Goal: Task Accomplishment & Management: Manage account settings

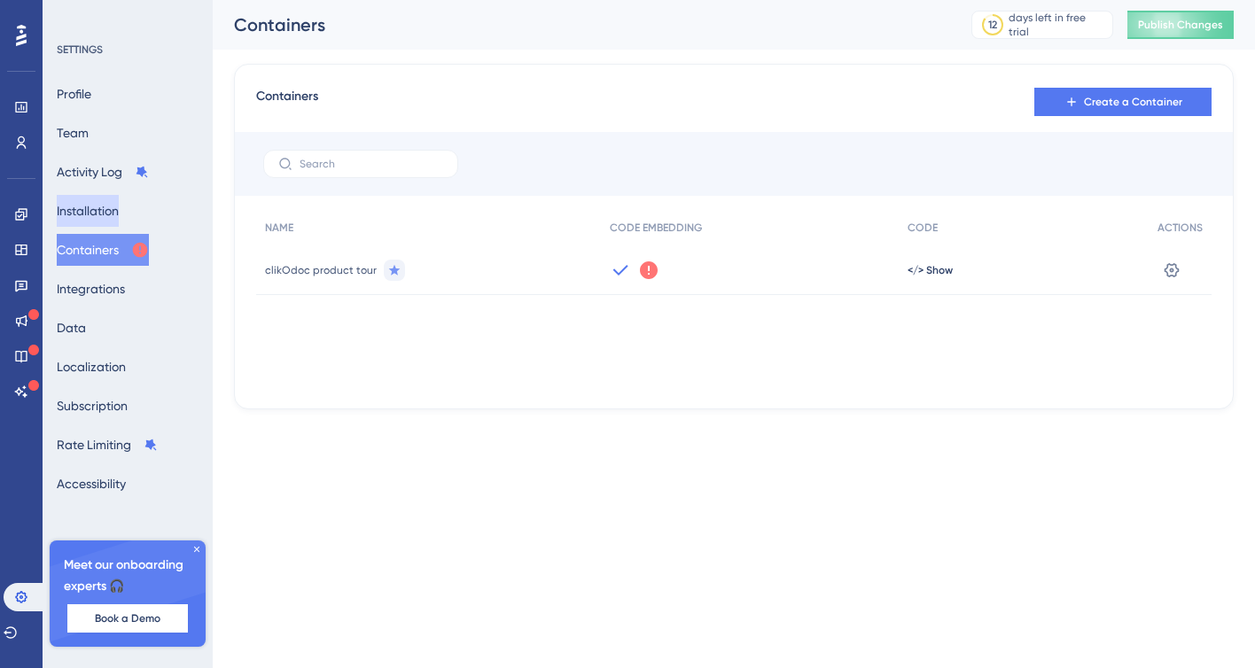
click at [93, 213] on button "Installation" at bounding box center [88, 211] width 62 height 32
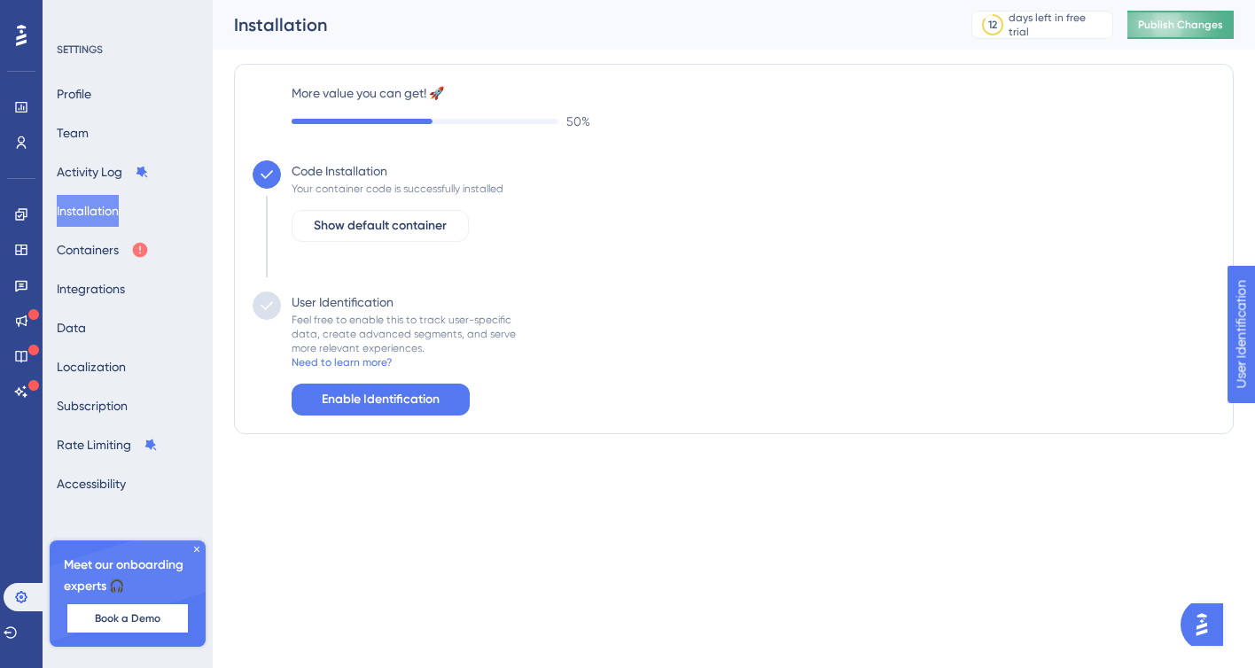
click at [1202, 19] on span "Publish Changes" at bounding box center [1180, 25] width 85 height 14
click at [125, 291] on button "Integrations" at bounding box center [91, 289] width 68 height 32
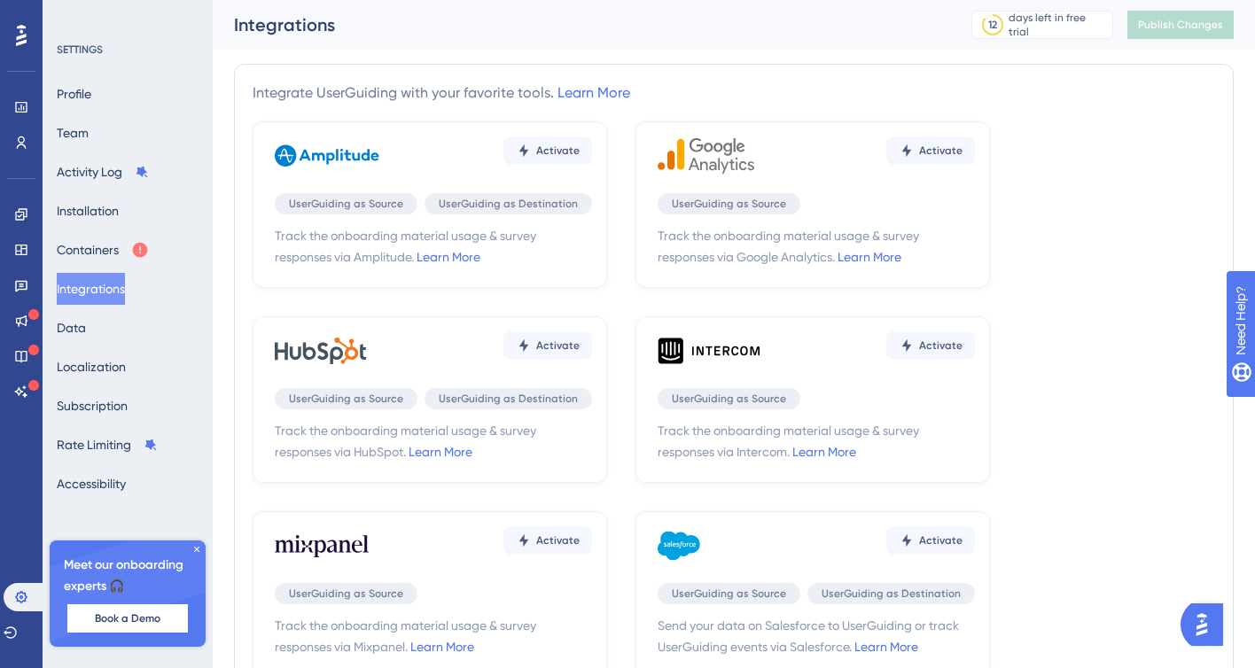
click at [104, 336] on div "Profile Team Activity Log Installation Containers Integrations Data Localizatio…" at bounding box center [129, 289] width 144 height 422
click at [82, 329] on button "Data" at bounding box center [71, 328] width 29 height 32
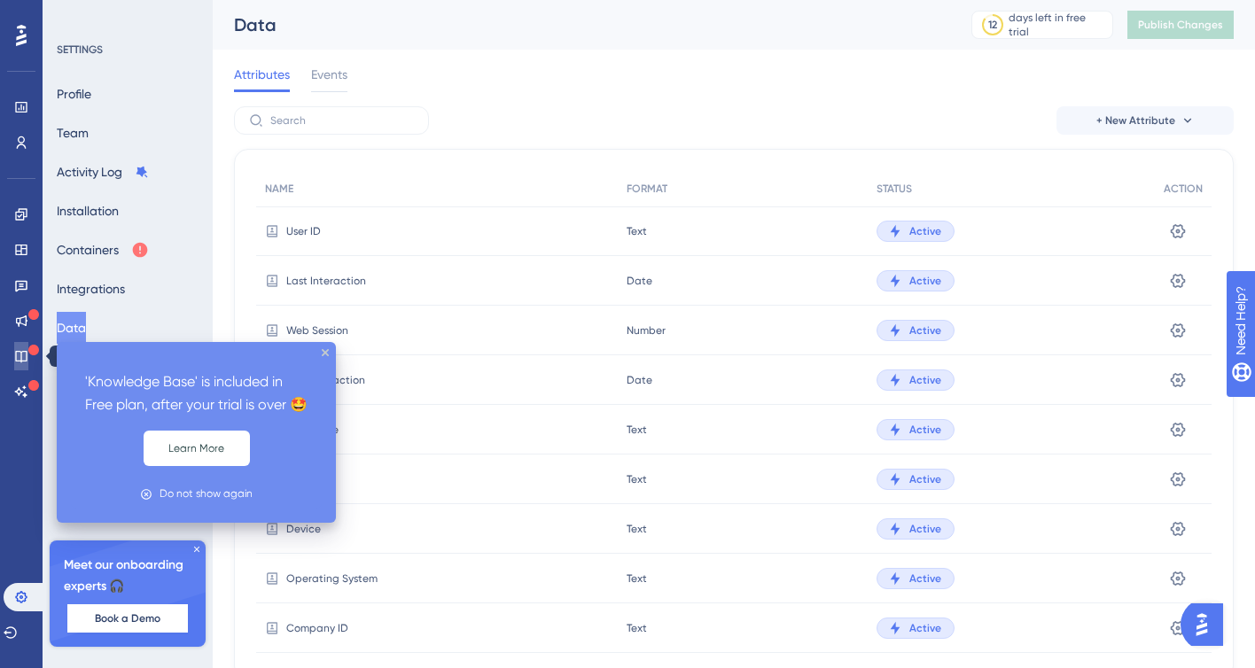
click at [24, 358] on icon at bounding box center [21, 356] width 14 height 14
